Goal: Task Accomplishment & Management: Use online tool/utility

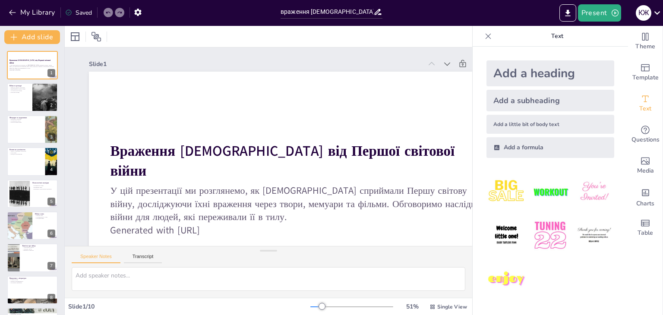
click at [510, 73] on div "Add a heading" at bounding box center [550, 73] width 128 height 26
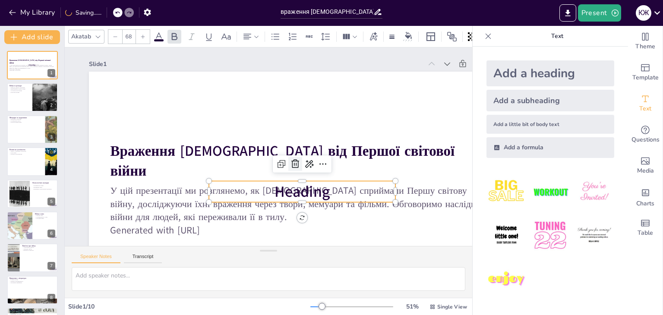
click at [294, 170] on div at bounding box center [295, 164] width 14 height 14
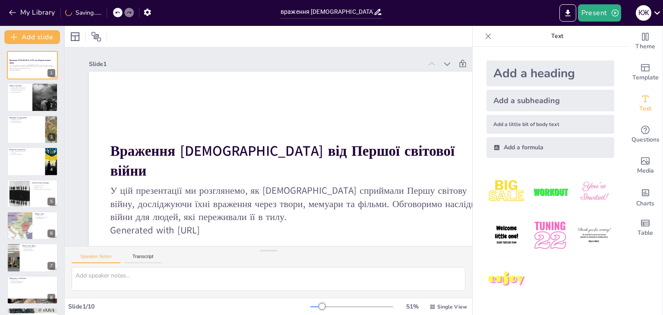
click at [481, 41] on div at bounding box center [488, 36] width 14 height 14
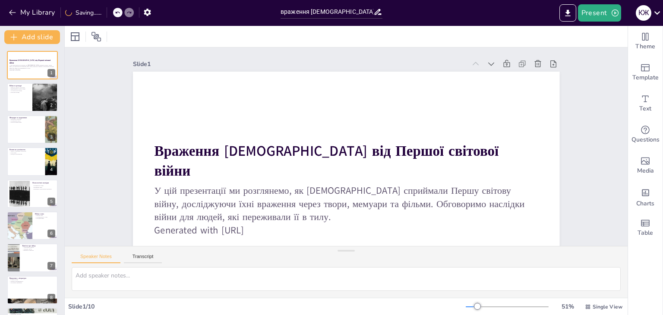
click at [476, 41] on div at bounding box center [346, 36] width 563 height 21
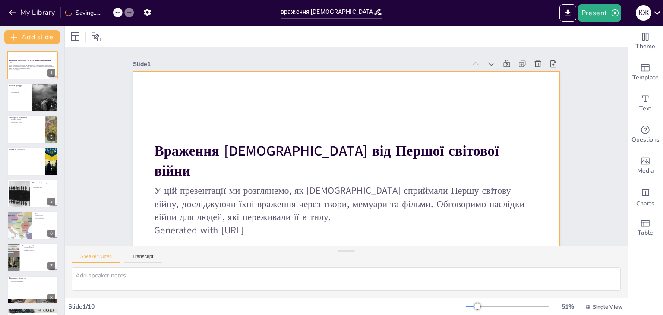
scroll to position [72, 0]
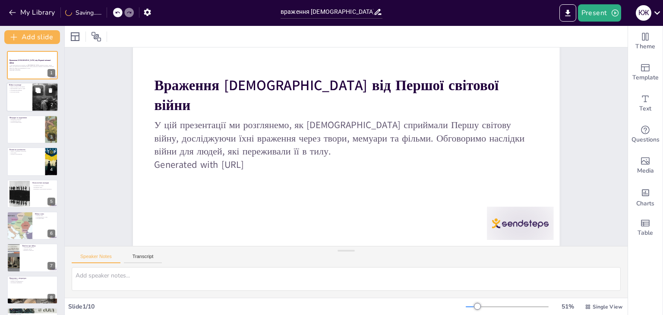
click at [10, 102] on div at bounding box center [32, 97] width 52 height 29
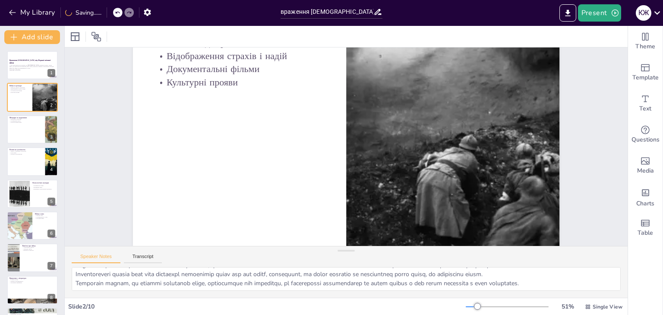
scroll to position [29, 0]
click at [590, 273] on textarea at bounding box center [346, 279] width 549 height 24
click at [592, 271] on textarea at bounding box center [346, 279] width 549 height 24
click at [596, 268] on textarea at bounding box center [346, 279] width 549 height 24
drag, startPoint x: 596, startPoint y: 268, endPoint x: 594, endPoint y: 259, distance: 9.8
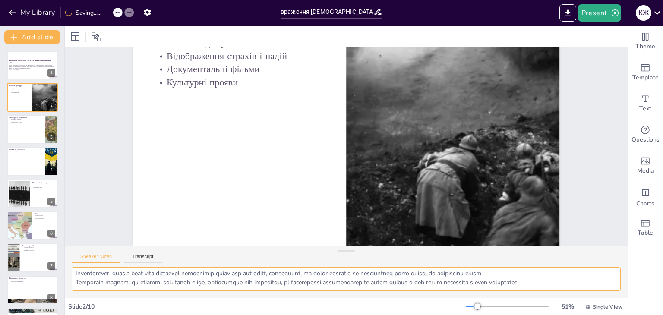
click at [596, 267] on textarea at bounding box center [346, 279] width 549 height 24
click at [593, 256] on div "Speaker Notes Transcript" at bounding box center [346, 256] width 563 height 21
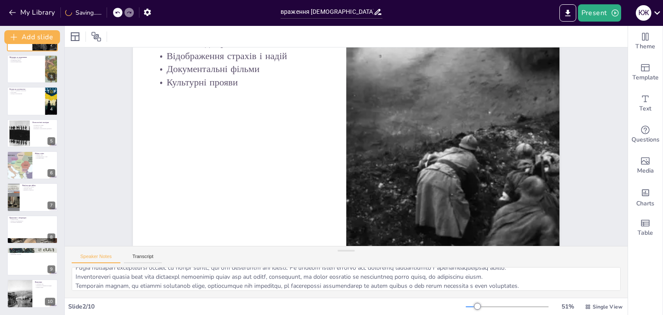
scroll to position [72, 0]
click at [609, 21] on button "Present" at bounding box center [599, 12] width 43 height 17
click at [615, 55] on li "Play presentation" at bounding box center [612, 53] width 68 height 14
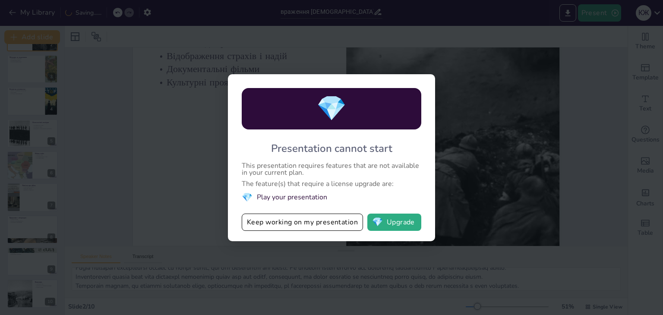
click at [546, 210] on div "💎 Presentation cannot start This presentation requires features that are not av…" at bounding box center [331, 157] width 663 height 315
click at [483, 225] on div "💎 Presentation cannot start This presentation requires features that are not av…" at bounding box center [331, 157] width 663 height 315
click at [319, 230] on button "Keep working on my presentation" at bounding box center [302, 222] width 121 height 17
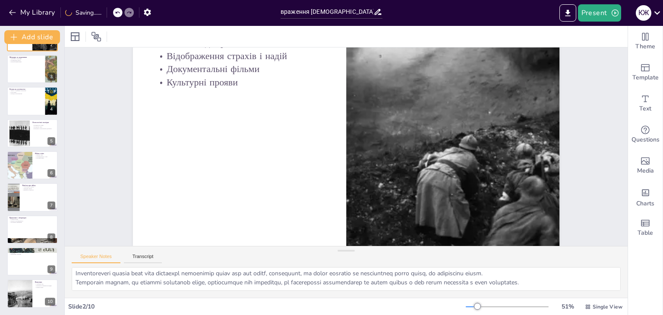
scroll to position [29, 0]
click at [604, 281] on textarea at bounding box center [346, 279] width 549 height 24
click at [594, 274] on textarea at bounding box center [346, 279] width 549 height 24
click at [644, 262] on div "Theme Template Text Questions Media Charts Table" at bounding box center [645, 170] width 35 height 289
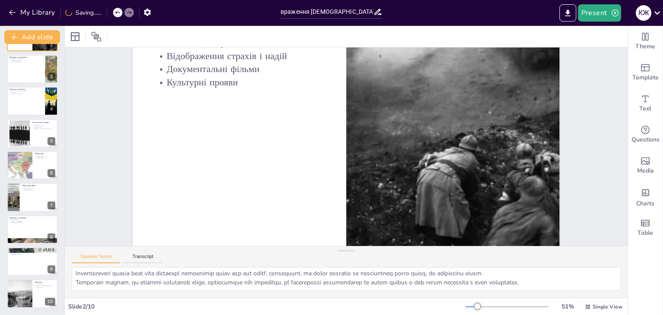
scroll to position [72, 0]
click at [26, 293] on div at bounding box center [19, 293] width 41 height 29
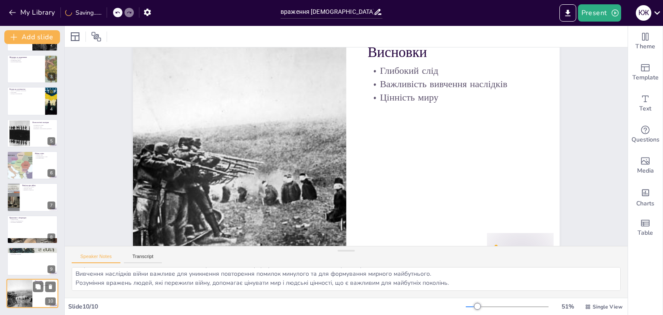
scroll to position [45, 0]
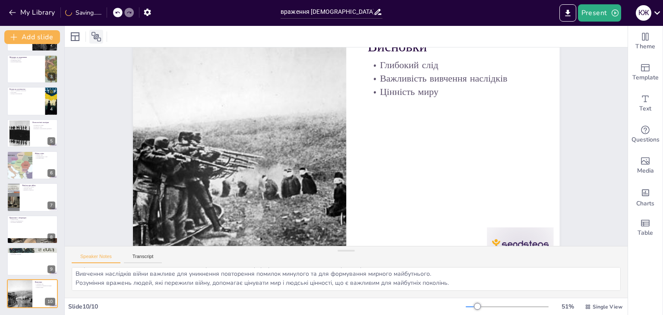
click at [94, 34] on icon at bounding box center [96, 37] width 10 height 10
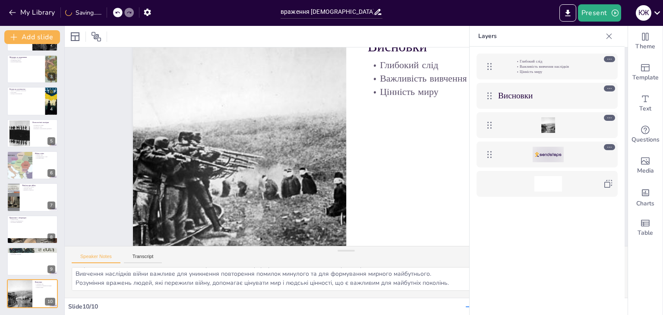
click at [609, 38] on icon at bounding box center [609, 36] width 9 height 9
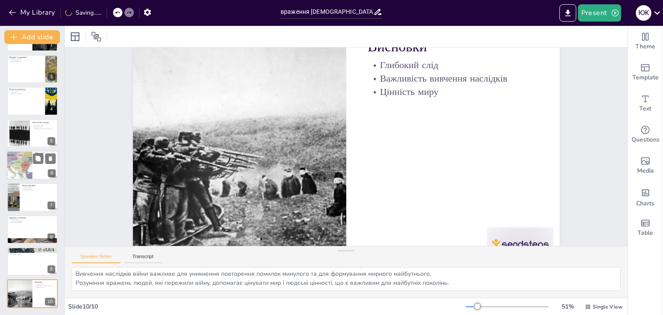
click at [18, 169] on div at bounding box center [20, 165] width 94 height 29
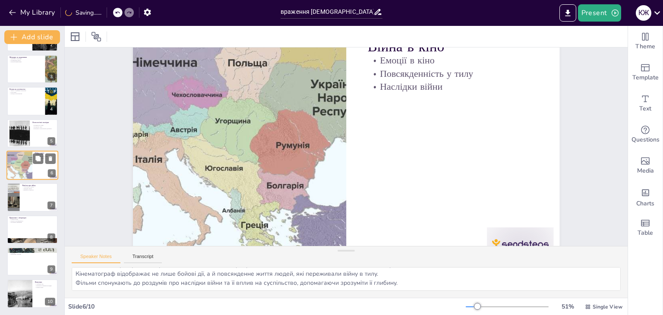
scroll to position [0, 0]
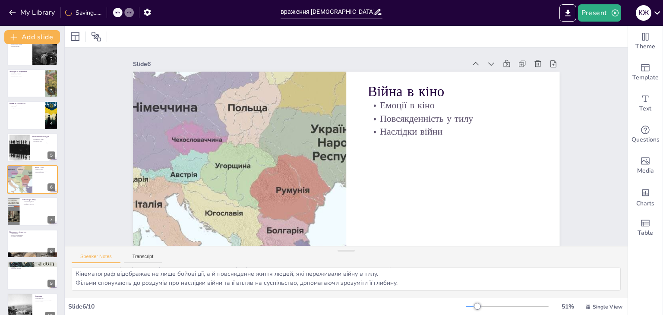
click at [489, 303] on div at bounding box center [507, 306] width 83 height 7
click at [481, 303] on div at bounding box center [477, 306] width 7 height 7
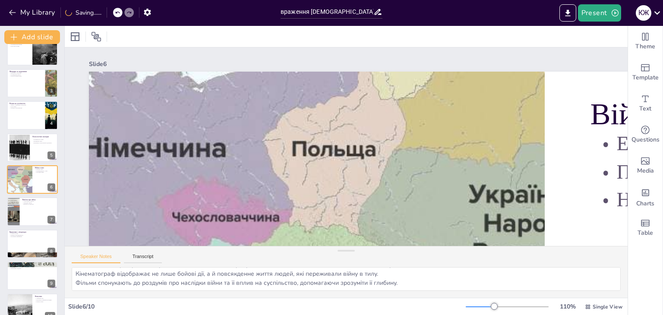
click at [471, 307] on div at bounding box center [507, 306] width 83 height 7
click at [491, 304] on div at bounding box center [494, 306] width 7 height 7
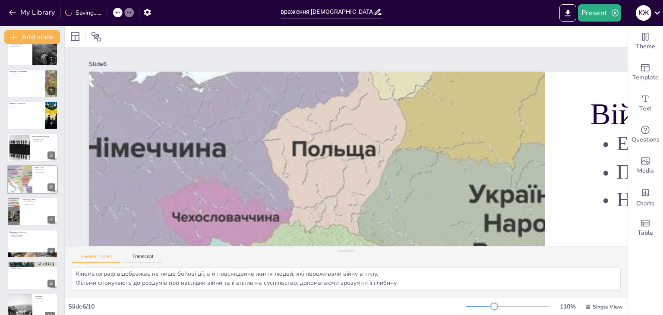
click at [491, 304] on div at bounding box center [494, 306] width 7 height 7
click at [491, 303] on div at bounding box center [494, 306] width 7 height 7
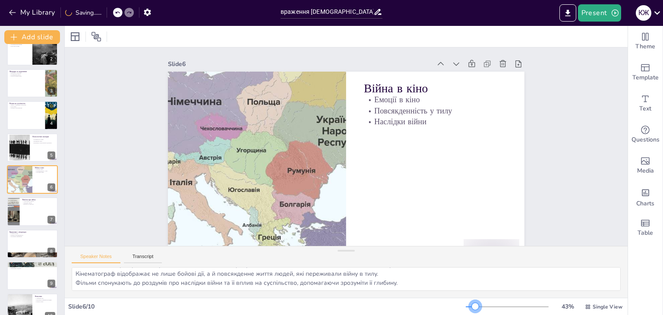
drag, startPoint x: 453, startPoint y: 303, endPoint x: 470, endPoint y: 300, distance: 17.1
click at [470, 300] on div "43 % Single View" at bounding box center [545, 307] width 158 height 14
drag, startPoint x: 435, startPoint y: 220, endPoint x: 418, endPoint y: 218, distance: 16.9
click at [593, 170] on div "Slide 1 Враження [DEMOGRAPHIC_DATA] від Першої світової війни У цій презентації…" at bounding box center [346, 159] width 563 height 224
click at [380, 282] on textarea "Фільми, що зображують війну, допомагають глядачам зрозуміти емоції людей, які з…" at bounding box center [346, 279] width 549 height 24
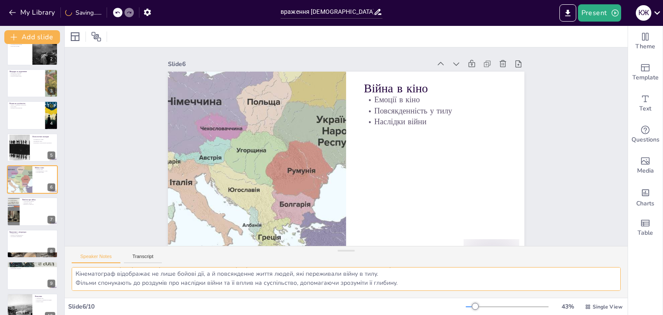
click at [601, 271] on textarea "Фільми, що зображують війну, допомагають глядачам зрозуміти емоції людей, які з…" at bounding box center [346, 279] width 549 height 24
click at [653, 270] on div "Theme Template Text Questions Media Charts Table" at bounding box center [645, 170] width 35 height 289
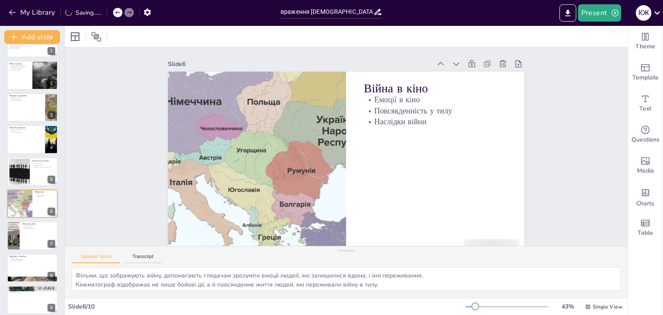
scroll to position [0, 0]
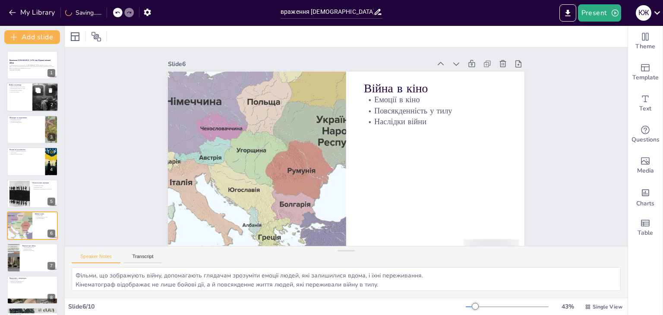
click at [30, 92] on div at bounding box center [32, 97] width 52 height 29
type textarea "Lorem ipsum dolorsi ametcons adipiscin eli seddoe, tem incididunt utlab, et dol…"
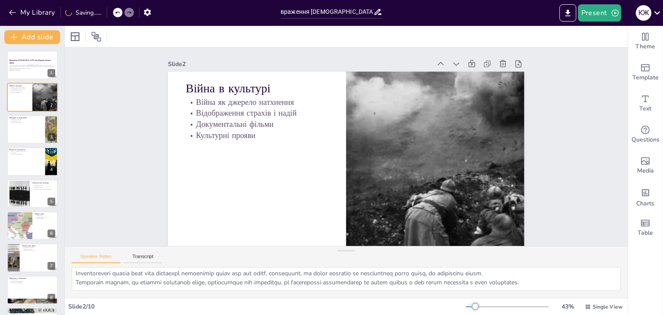
scroll to position [29, 0]
drag, startPoint x: 488, startPoint y: 285, endPoint x: 482, endPoint y: 287, distance: 7.0
click at [481, 288] on textarea at bounding box center [346, 279] width 549 height 24
click at [498, 279] on textarea at bounding box center [346, 279] width 549 height 24
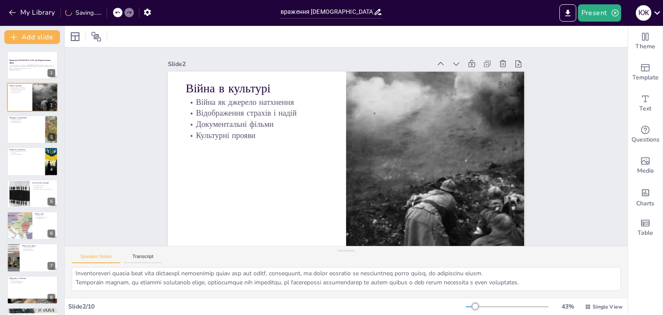
click at [129, 296] on div at bounding box center [346, 282] width 563 height 31
drag, startPoint x: 155, startPoint y: 290, endPoint x: 157, endPoint y: 305, distance: 14.4
click at [157, 305] on div "Slide 1 Враження [DEMOGRAPHIC_DATA] від Першої світової війни У цій презентації…" at bounding box center [346, 170] width 563 height 289
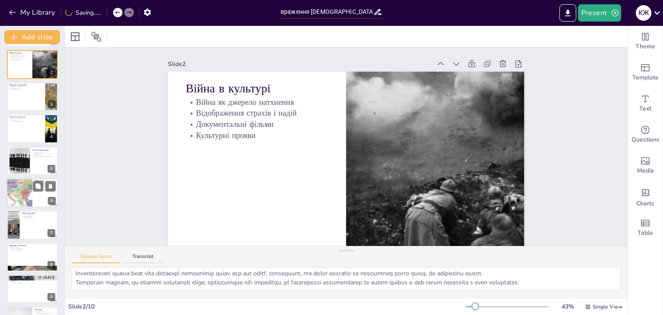
scroll to position [60, 0]
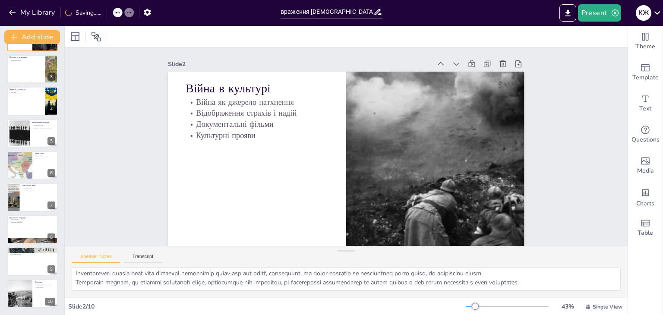
click at [25, 5] on div "My Library Saving......" at bounding box center [77, 12] width 155 height 16
click at [29, 13] on button "My Library" at bounding box center [32, 13] width 52 height 14
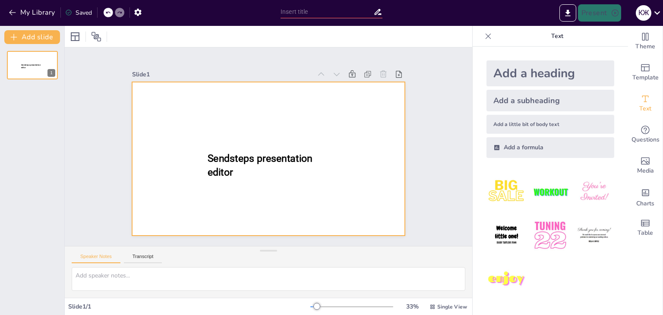
type input "враження [DEMOGRAPHIC_DATA] від Першої світової війни."
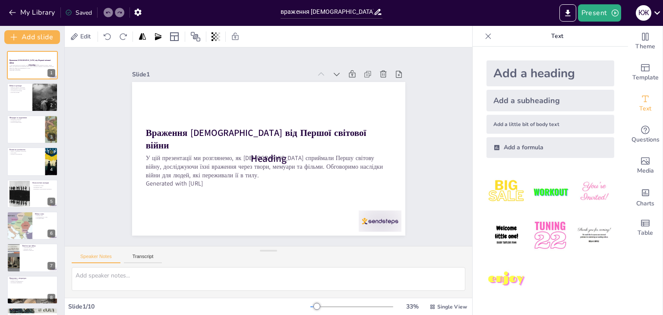
click at [473, 35] on div "Text" at bounding box center [550, 36] width 155 height 21
click at [484, 33] on icon at bounding box center [488, 36] width 9 height 9
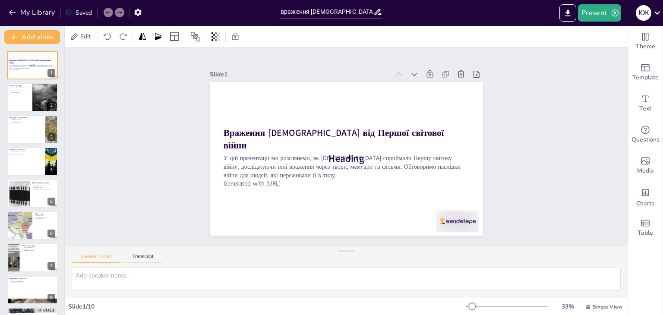
click at [3, 103] on div "Враження [DEMOGRAPHIC_DATA] від Першої світової війни У цій презентації ми розг…" at bounding box center [32, 210] width 64 height 318
click at [19, 100] on div at bounding box center [32, 97] width 52 height 29
type textarea "Lorem ipsum dolorsi ametcons adipiscin eli seddoe, tem incididunt utlab, et dol…"
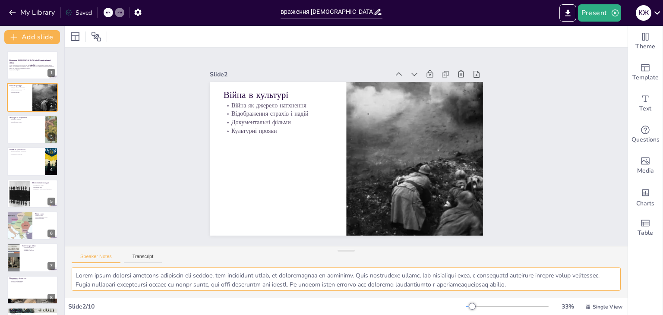
scroll to position [29, 0]
drag, startPoint x: 74, startPoint y: 274, endPoint x: 535, endPoint y: 286, distance: 461.5
click at [535, 286] on textarea at bounding box center [346, 279] width 549 height 24
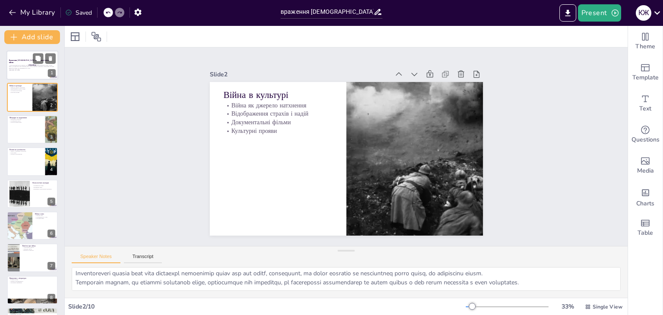
click at [25, 72] on div at bounding box center [32, 64] width 52 height 29
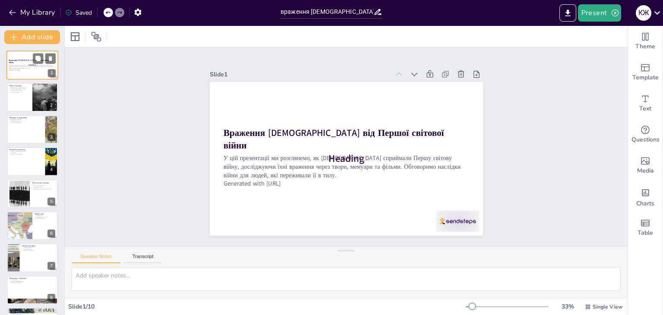
scroll to position [0, 0]
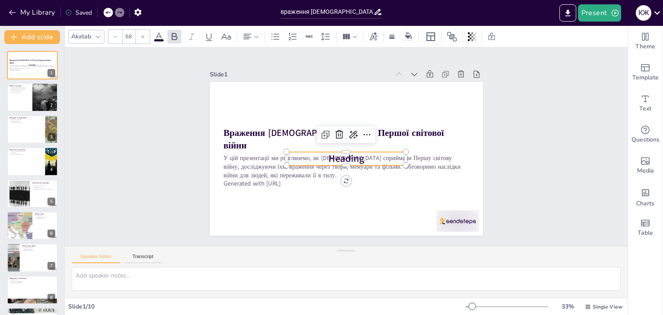
click at [328, 155] on span "Heading" at bounding box center [345, 158] width 35 height 13
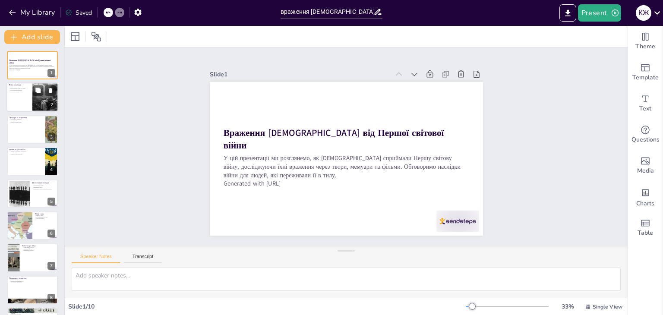
click at [19, 90] on p "Документальні фільми" at bounding box center [19, 91] width 21 height 2
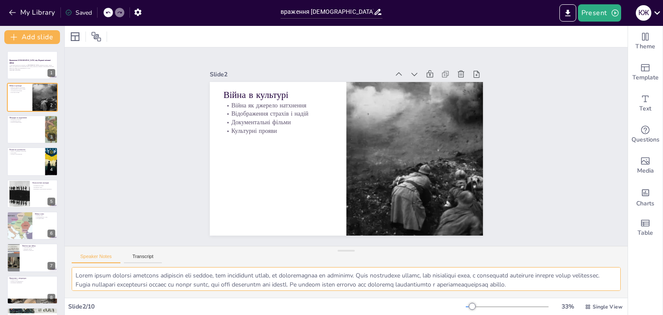
click at [73, 274] on textarea at bounding box center [346, 279] width 549 height 24
drag, startPoint x: 73, startPoint y: 274, endPoint x: 581, endPoint y: 290, distance: 509.1
click at [581, 290] on div at bounding box center [346, 282] width 563 height 31
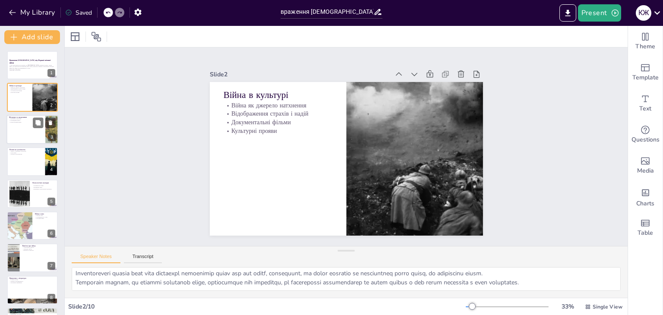
click at [35, 130] on div at bounding box center [32, 129] width 52 height 29
type textarea "Мемуари та щоденники є цінними джерелами, які допомагають дослідникам зрозуміти…"
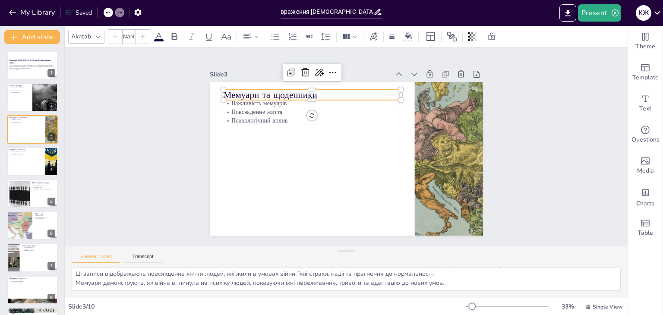
type input "48"
click at [223, 92] on p "Мемуари та щоденники" at bounding box center [311, 94] width 177 height 13
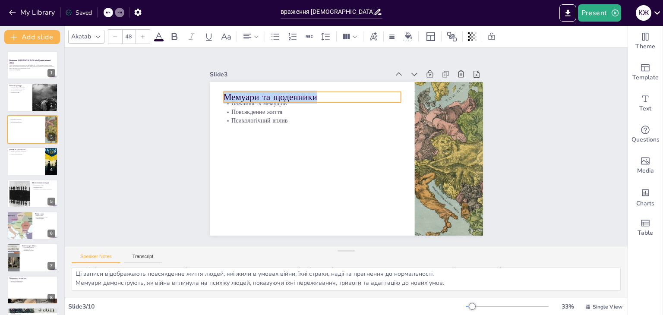
click at [223, 92] on p "Мемуари та щоденники" at bounding box center [311, 97] width 177 height 13
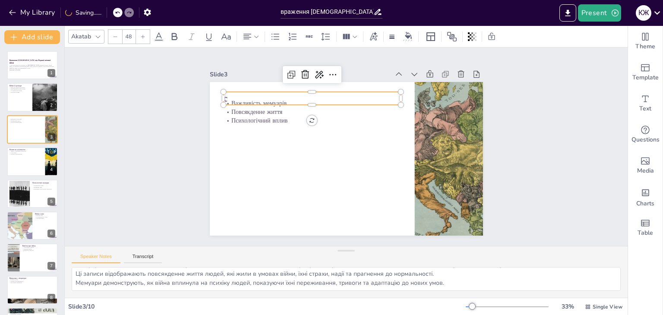
click at [120, 16] on div at bounding box center [123, 12] width 21 height 9
click at [109, 13] on icon at bounding box center [107, 12] width 5 height 5
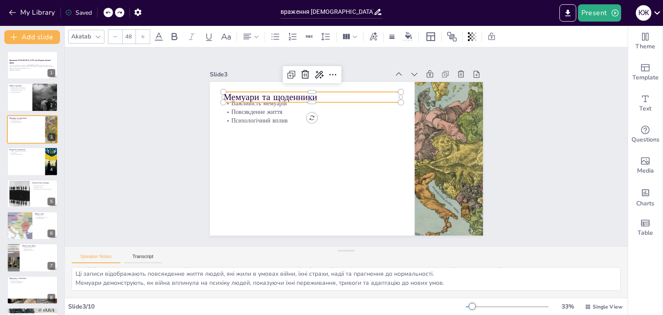
click at [109, 13] on icon at bounding box center [107, 12] width 5 height 5
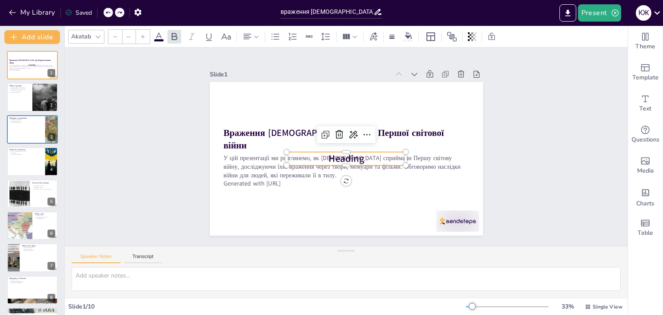
type input "68"
click at [19, 130] on div at bounding box center [32, 129] width 52 height 29
type textarea "Мемуари та щоденники є цінними джерелами, які допомагають дослідникам зрозуміти…"
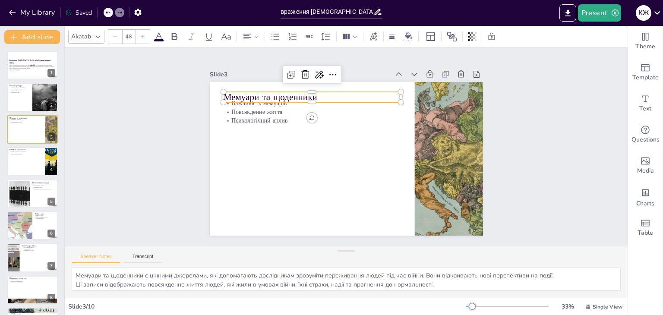
click at [223, 94] on p "Мемуари та щоденники" at bounding box center [311, 97] width 177 height 13
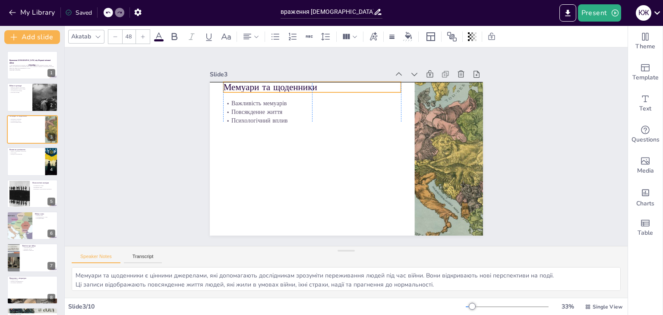
drag, startPoint x: 221, startPoint y: 94, endPoint x: 224, endPoint y: 85, distance: 9.1
click at [224, 85] on p "Мемуари та щоденники" at bounding box center [311, 87] width 177 height 13
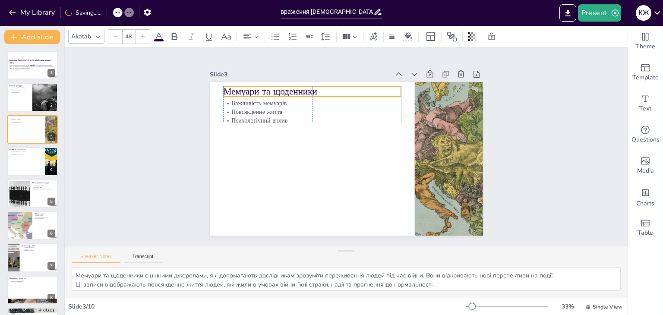
drag, startPoint x: 312, startPoint y: 86, endPoint x: 310, endPoint y: 90, distance: 4.6
click at [310, 90] on p "Мемуари та щоденники" at bounding box center [311, 91] width 177 height 13
click at [309, 92] on span "Мемуари та щоденники" at bounding box center [270, 93] width 94 height 13
click at [311, 91] on p "Мемуари та щоденники" at bounding box center [311, 93] width 177 height 13
click at [308, 91] on p "Мемуари та щоденники" at bounding box center [311, 97] width 177 height 13
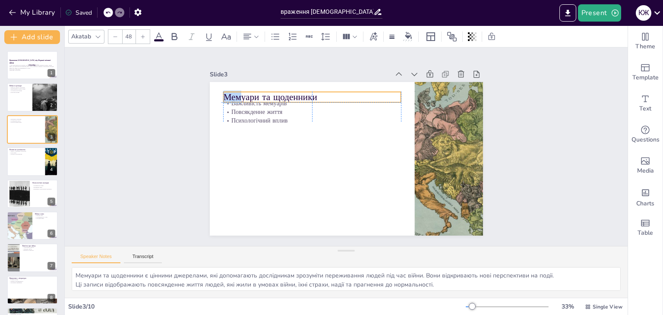
click at [223, 93] on span "Мемуари та щоденники" at bounding box center [270, 97] width 94 height 13
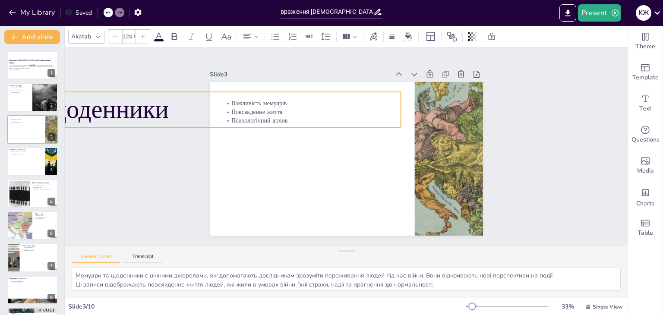
drag, startPoint x: 216, startPoint y: 100, endPoint x: 210, endPoint y: 115, distance: 16.7
click at [210, 115] on div "Важливість мемуарів Повсякденне життя Психологічний вплив Мемуари та щоденники" at bounding box center [346, 159] width 273 height 154
type input "120.8"
click at [181, 93] on span "Мемуари та щоденники" at bounding box center [72, 107] width 236 height 31
click at [175, 185] on div "Slide 1 Враження [DEMOGRAPHIC_DATA] від Першої світової війни У цій презентації…" at bounding box center [346, 146] width 563 height 199
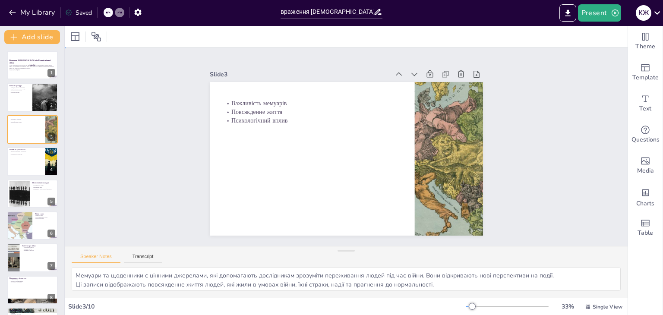
click at [195, 96] on div "Slide 1 Враження [DEMOGRAPHIC_DATA] від Першої світової війни У цій презентації…" at bounding box center [347, 147] width 322 height 178
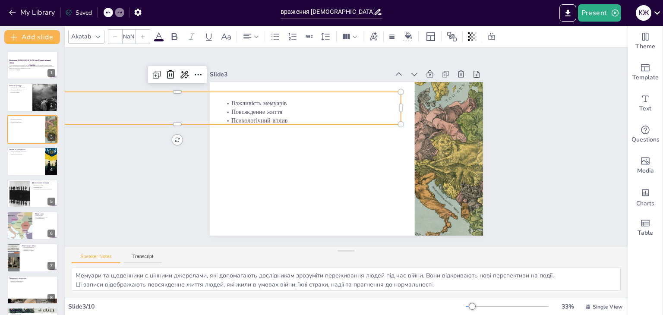
type input "120.8"
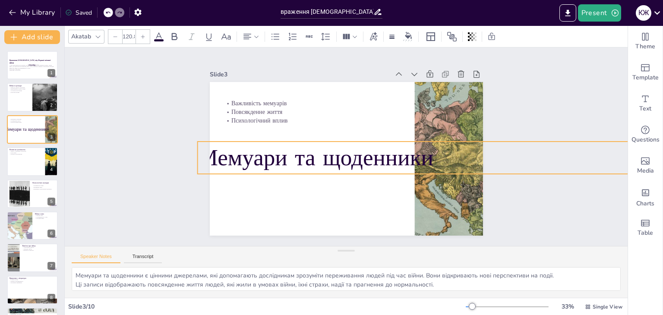
drag, startPoint x: 195, startPoint y: 96, endPoint x: 439, endPoint y: 145, distance: 248.4
click at [439, 145] on div "Slide 1 Враження [DEMOGRAPHIC_DATA] від Першої світової війни У цій презентації…" at bounding box center [347, 147] width 322 height 178
click at [208, 156] on p "Мемуари та щоденники" at bounding box center [420, 158] width 447 height 32
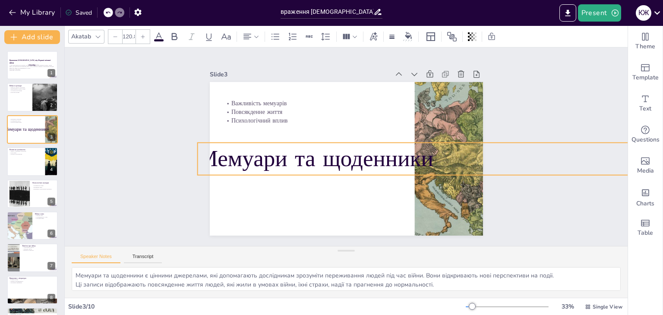
click at [208, 156] on p "Мемуари та щоденники" at bounding box center [420, 159] width 447 height 32
click at [208, 156] on span "Мемуари та щоденники" at bounding box center [315, 158] width 236 height 31
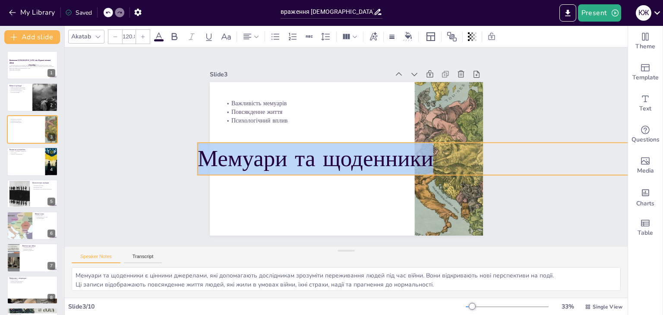
click at [208, 156] on span "Мемуари та щоденники" at bounding box center [315, 158] width 236 height 31
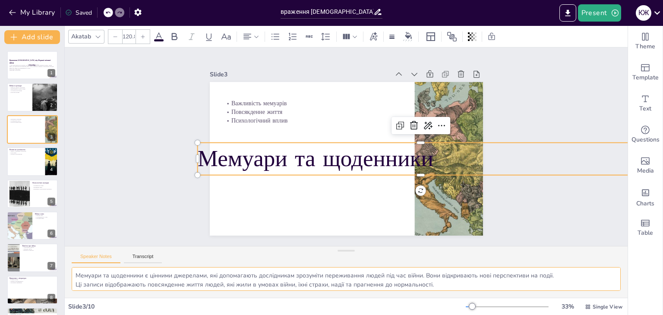
scroll to position [11, 0]
drag, startPoint x: 76, startPoint y: 274, endPoint x: 457, endPoint y: 296, distance: 382.1
click at [457, 296] on div "Мемуари та щоденники є цінними джерелами, які допомагають дослідникам зрозуміти…" at bounding box center [346, 282] width 563 height 31
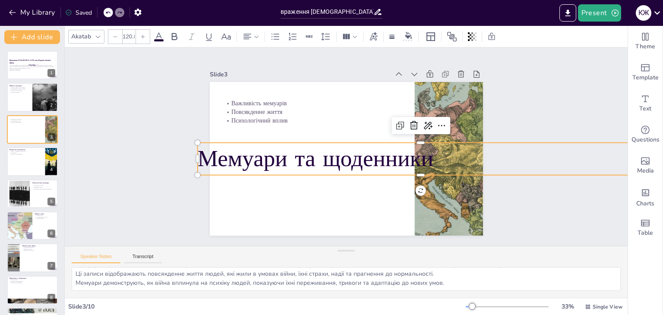
click at [238, 93] on div at bounding box center [346, 159] width 273 height 154
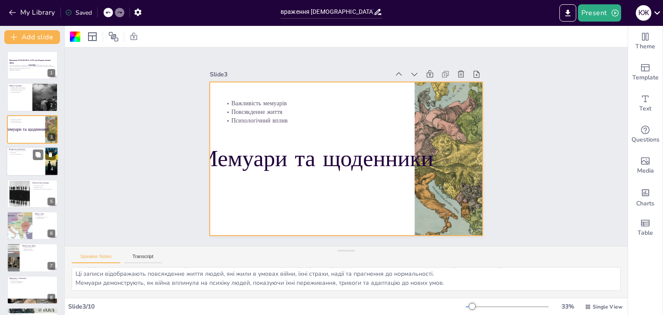
click at [21, 157] on div at bounding box center [32, 161] width 52 height 29
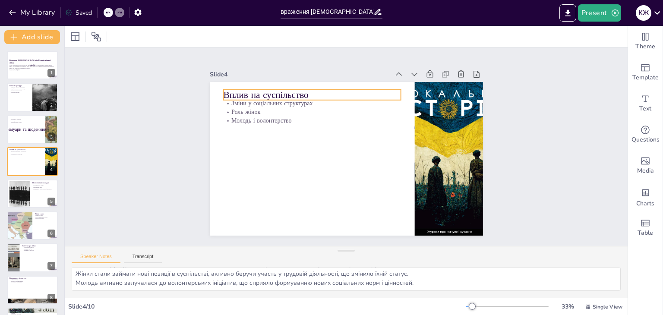
click at [225, 92] on p "Вплив на суспільство" at bounding box center [311, 94] width 177 height 13
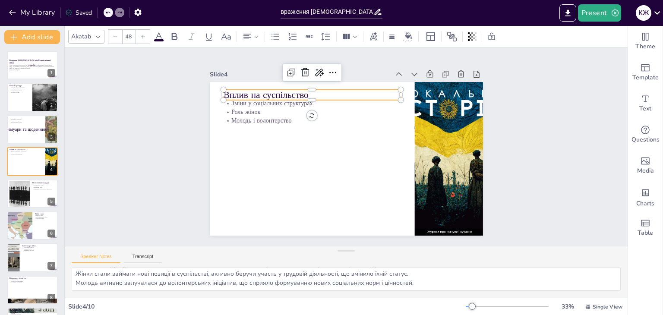
click at [225, 92] on p "Вплив на суспільство" at bounding box center [311, 94] width 177 height 13
click at [225, 92] on span "Вплив на суспільство" at bounding box center [265, 94] width 85 height 13
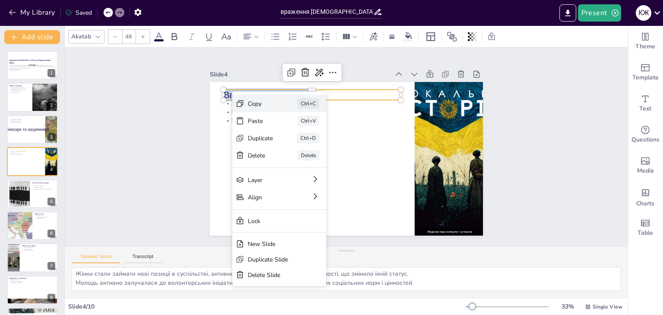
click at [259, 107] on div "Copy" at bounding box center [260, 104] width 25 height 8
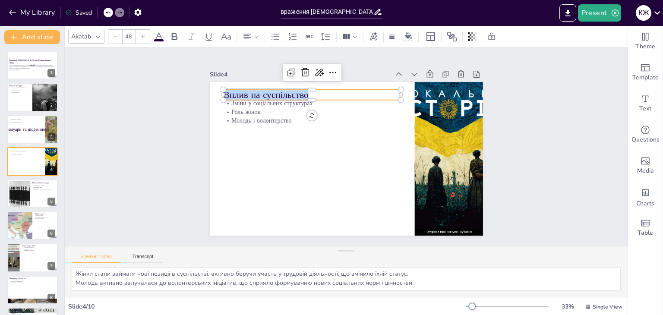
click at [326, 90] on p "Вплив на суспільство" at bounding box center [311, 94] width 177 height 13
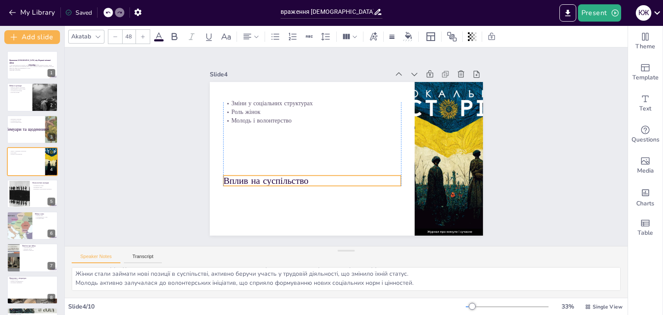
drag, startPoint x: 335, startPoint y: 90, endPoint x: 337, endPoint y: 176, distance: 85.9
click at [337, 176] on p "Вплив на суспільство" at bounding box center [311, 180] width 177 height 13
click at [330, 177] on p "Вплив на суспільство" at bounding box center [311, 180] width 177 height 13
click at [300, 178] on p "Вплив на суспільство" at bounding box center [285, 180] width 177 height 13
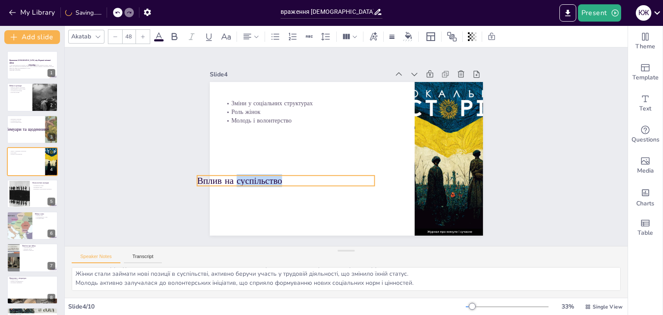
click at [300, 178] on p "Вплив на суспільство" at bounding box center [285, 180] width 177 height 13
drag, startPoint x: 200, startPoint y: 176, endPoint x: 216, endPoint y: 176, distance: 15.5
click at [216, 176] on span "Вплив на суспільство" at bounding box center [256, 180] width 85 height 13
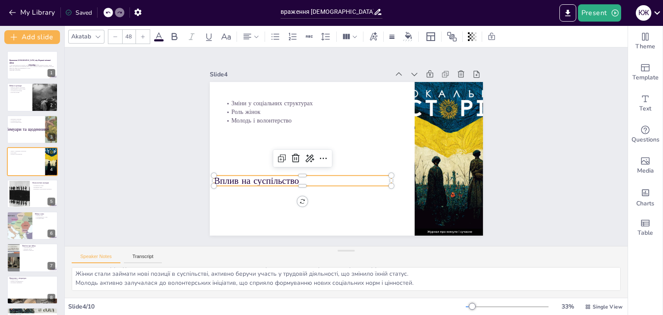
click at [214, 176] on span "Вплив на суспільство" at bounding box center [256, 180] width 85 height 13
drag, startPoint x: 208, startPoint y: 176, endPoint x: 216, endPoint y: 177, distance: 7.3
click at [216, 177] on div "Зміни у соціальних структурах Роль жінок Молодь і волонтерство Вплив на суспіль…" at bounding box center [346, 159] width 273 height 154
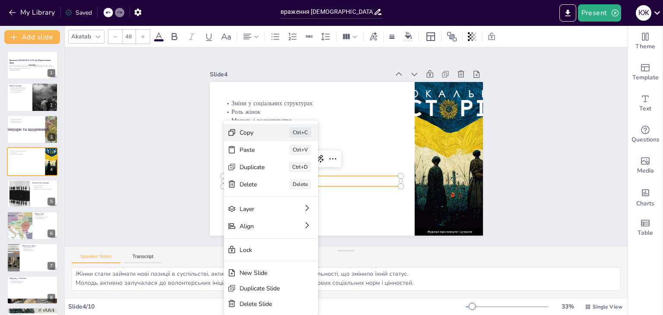
click at [255, 136] on div "Copy" at bounding box center [252, 133] width 25 height 8
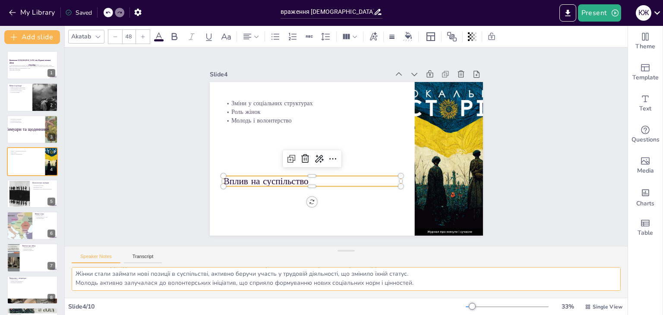
drag, startPoint x: 76, startPoint y: 277, endPoint x: 414, endPoint y: 288, distance: 339.0
click at [414, 288] on textarea "Соціальні структури зазнали значних змін під впливом війни, що призвело до нови…" at bounding box center [346, 279] width 549 height 24
click at [22, 202] on div at bounding box center [19, 193] width 37 height 26
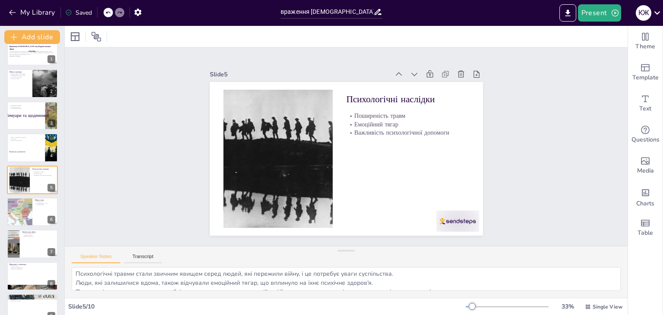
scroll to position [0, 0]
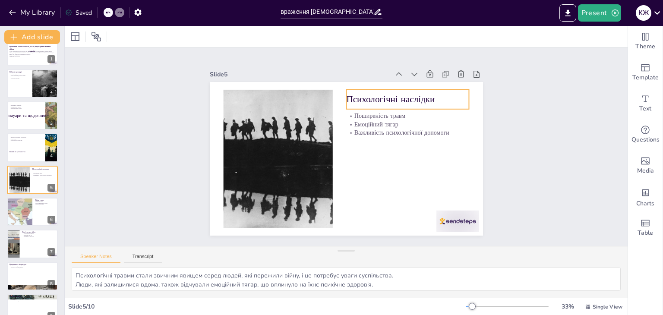
click at [346, 96] on p "Психологічні наслідки" at bounding box center [407, 99] width 123 height 13
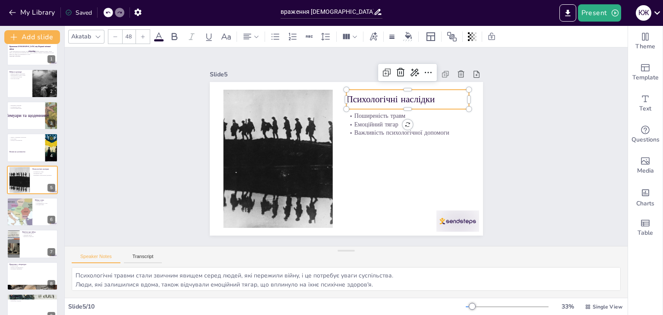
click at [346, 96] on p "Психологічні наслідки" at bounding box center [407, 99] width 123 height 13
click at [24, 213] on div at bounding box center [20, 211] width 94 height 29
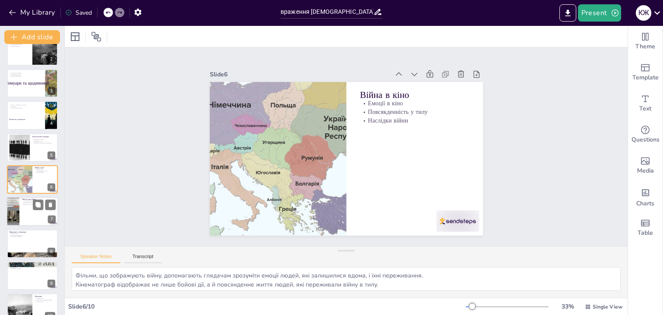
click at [25, 206] on div at bounding box center [32, 211] width 52 height 29
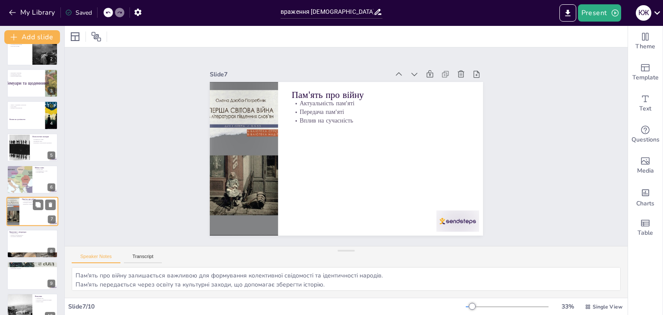
scroll to position [60, 0]
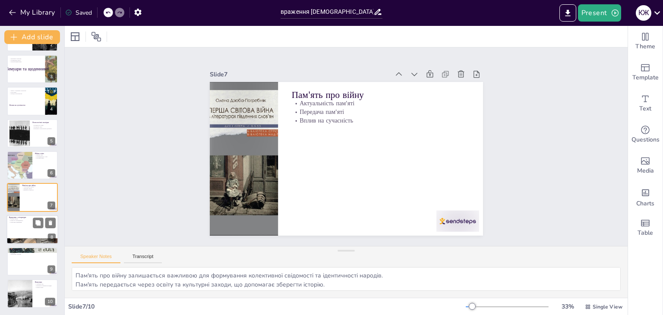
click at [22, 226] on div at bounding box center [32, 229] width 52 height 29
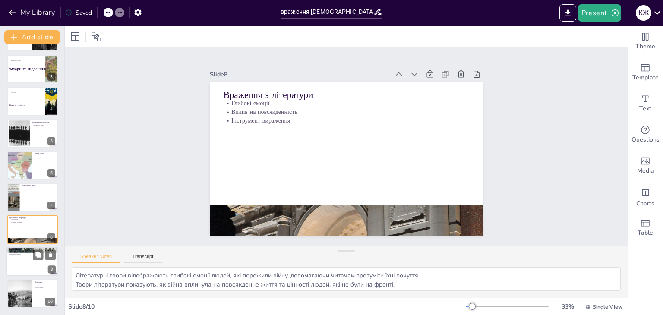
click at [14, 250] on p "Значні зміни" at bounding box center [32, 251] width 47 height 2
type textarea "Соціальні зміни, що сталися під час війни, мали значний вплив на життя людей, з…"
